Goal: Complete application form

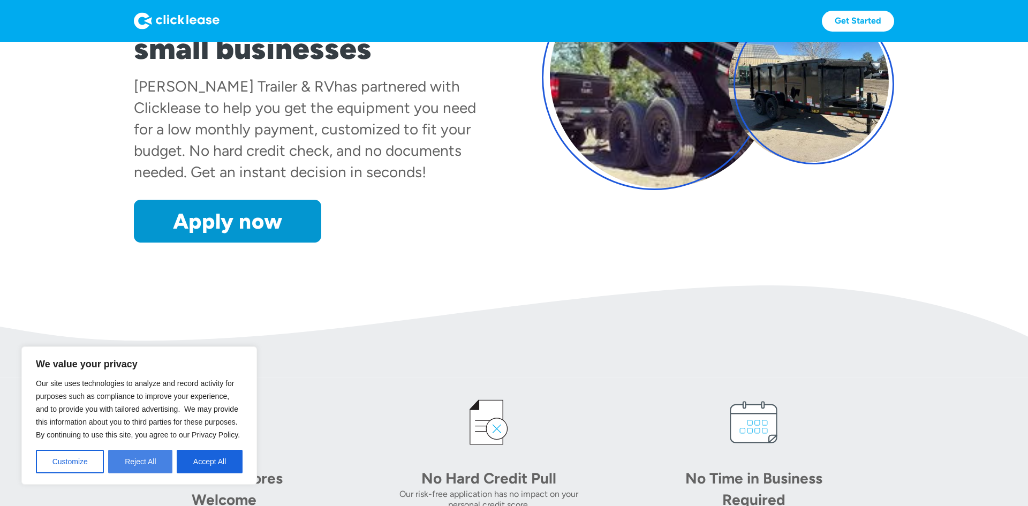
scroll to position [199, 0]
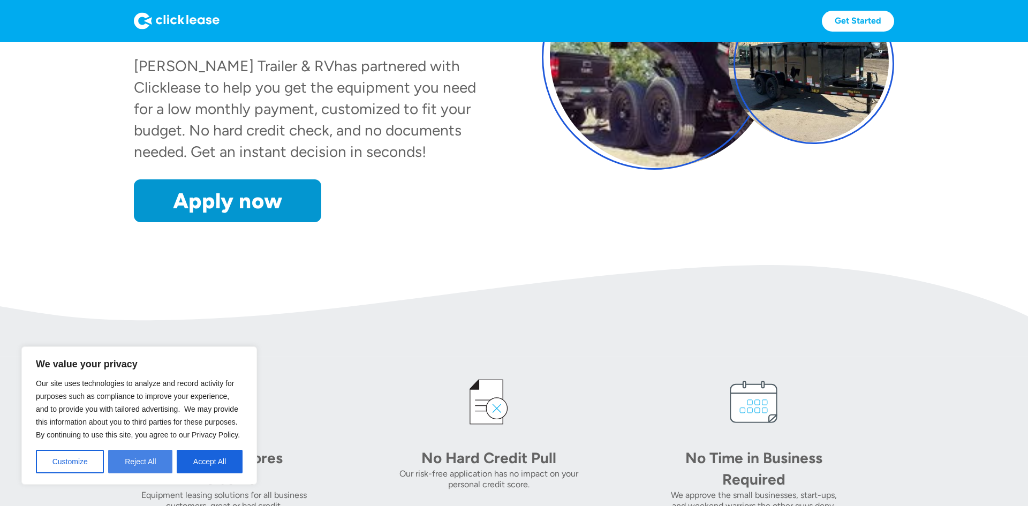
click at [158, 462] on button "Reject All" at bounding box center [140, 462] width 64 height 24
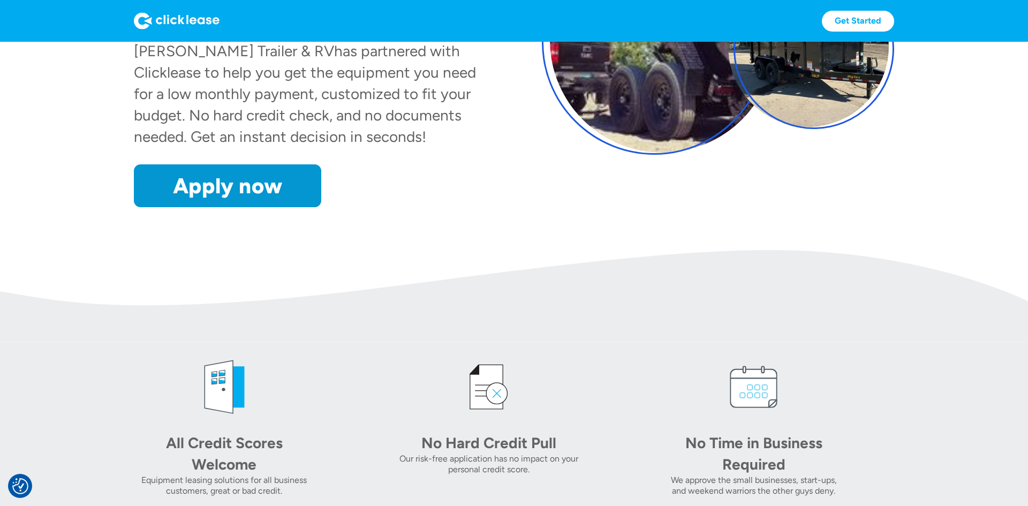
scroll to position [215, 0]
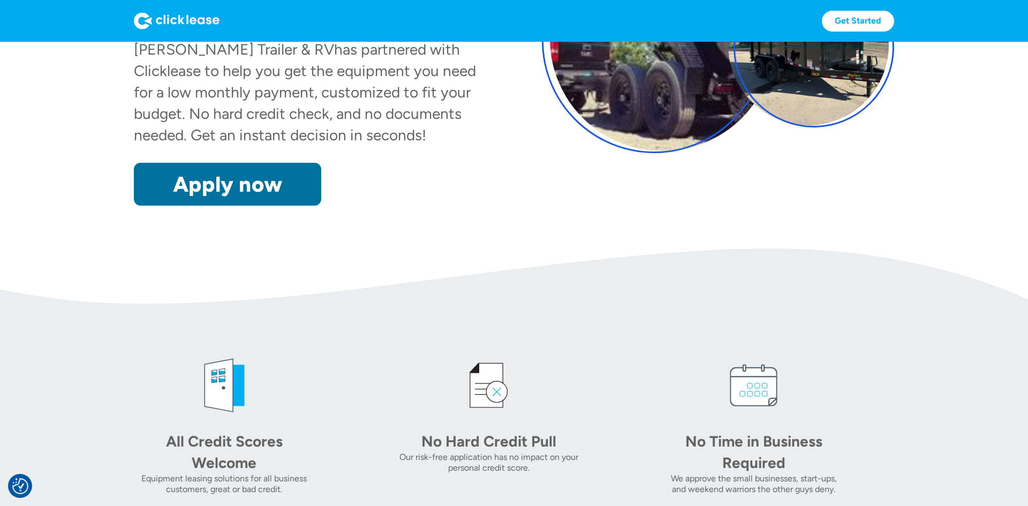
click at [238, 200] on link "Apply now" at bounding box center [227, 184] width 187 height 43
